Goal: Obtain resource: Obtain resource

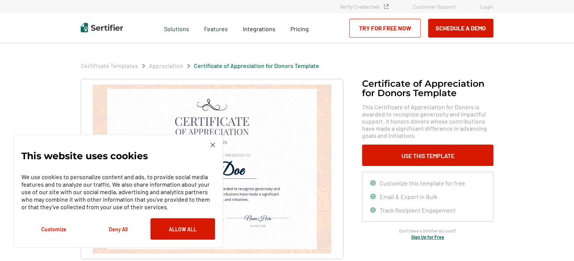
click at [212, 143] on img at bounding box center [213, 145] width 5 height 5
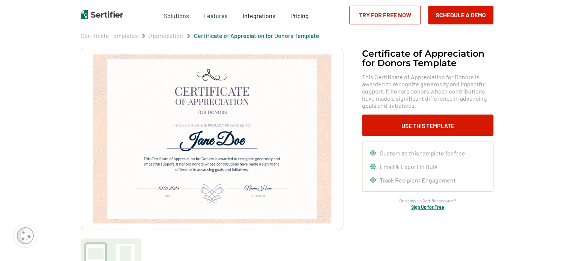
scroll to position [75, 0]
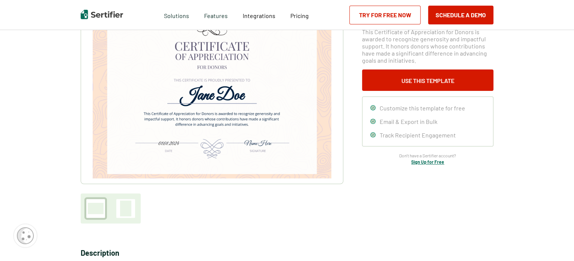
click at [131, 208] on div at bounding box center [125, 208] width 11 height 16
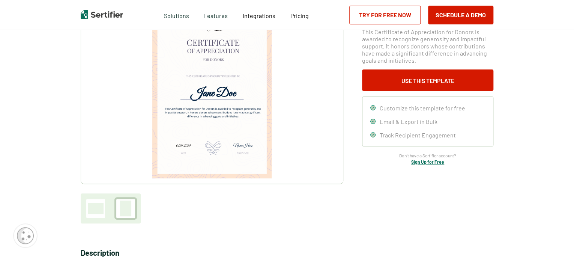
scroll to position [0, 0]
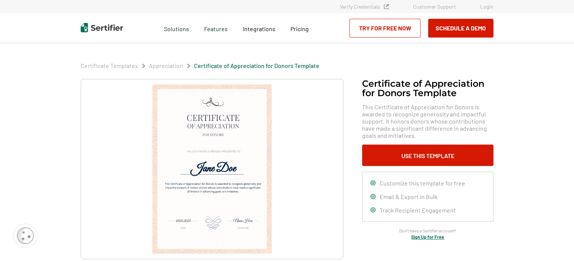
click at [157, 64] on link "Appreciation" at bounding box center [166, 65] width 34 height 7
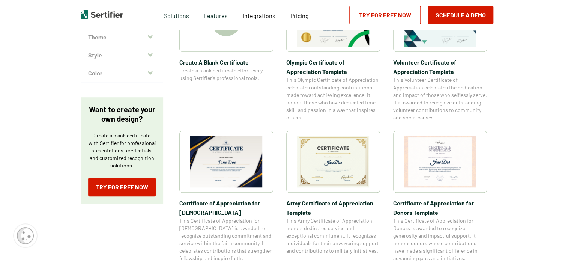
scroll to position [188, 0]
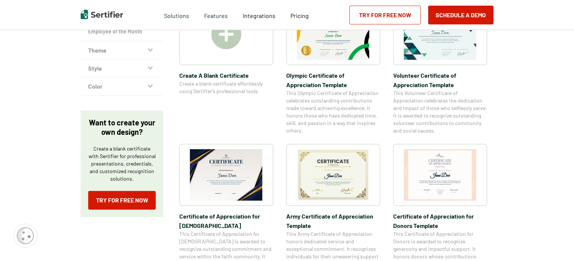
click at [429, 178] on img at bounding box center [440, 174] width 73 height 51
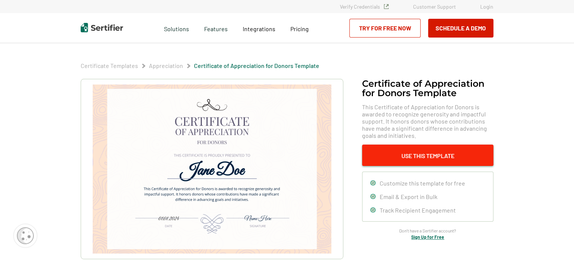
click at [406, 156] on button "Use This Template" at bounding box center [427, 154] width 131 height 21
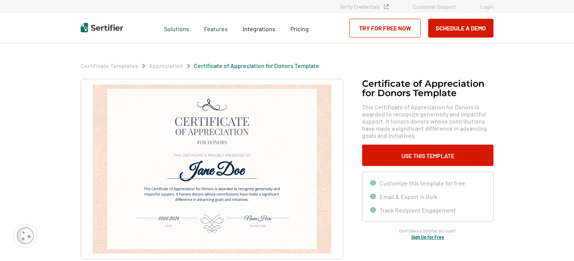
scroll to position [188, 0]
